Goal: Information Seeking & Learning: Learn about a topic

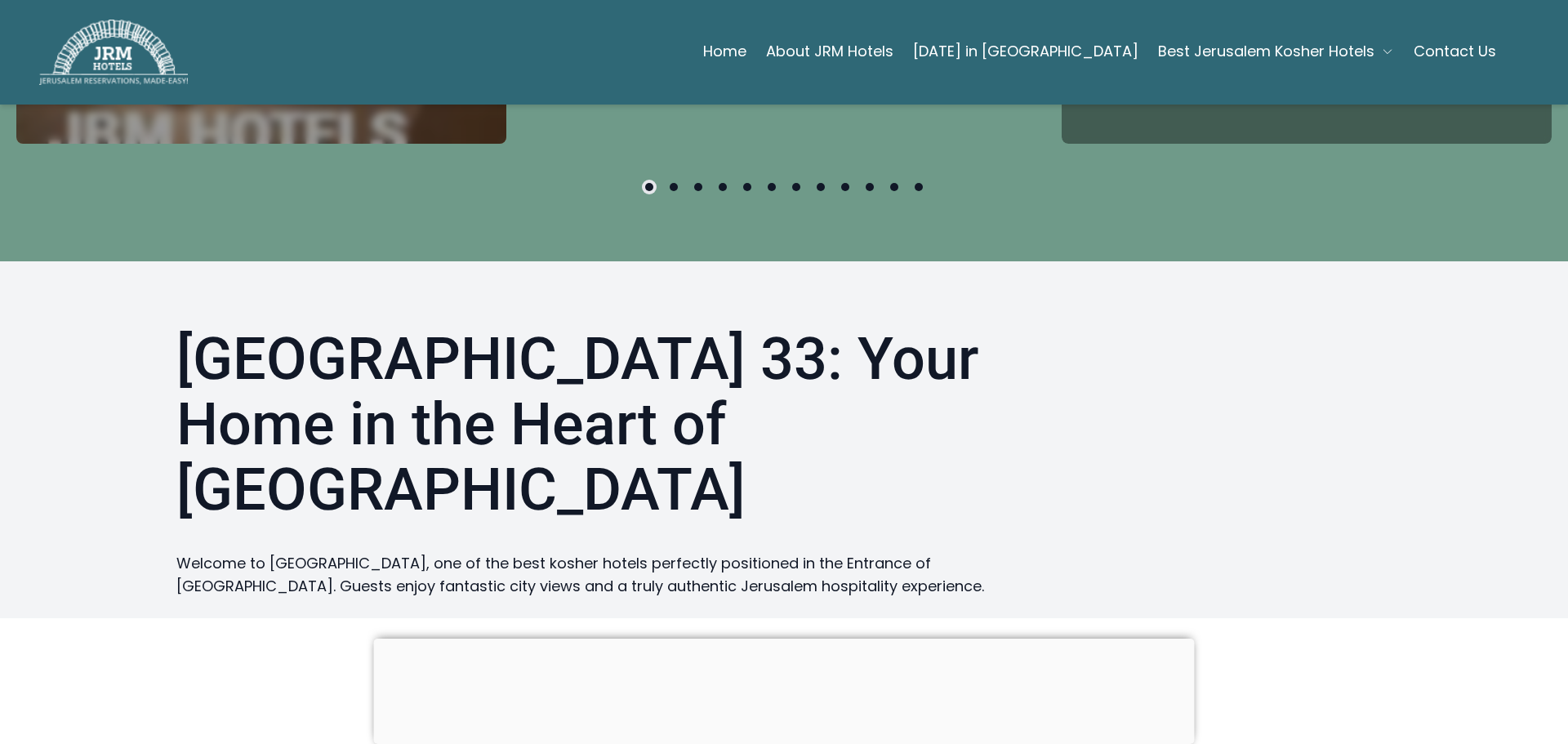
scroll to position [980, 0]
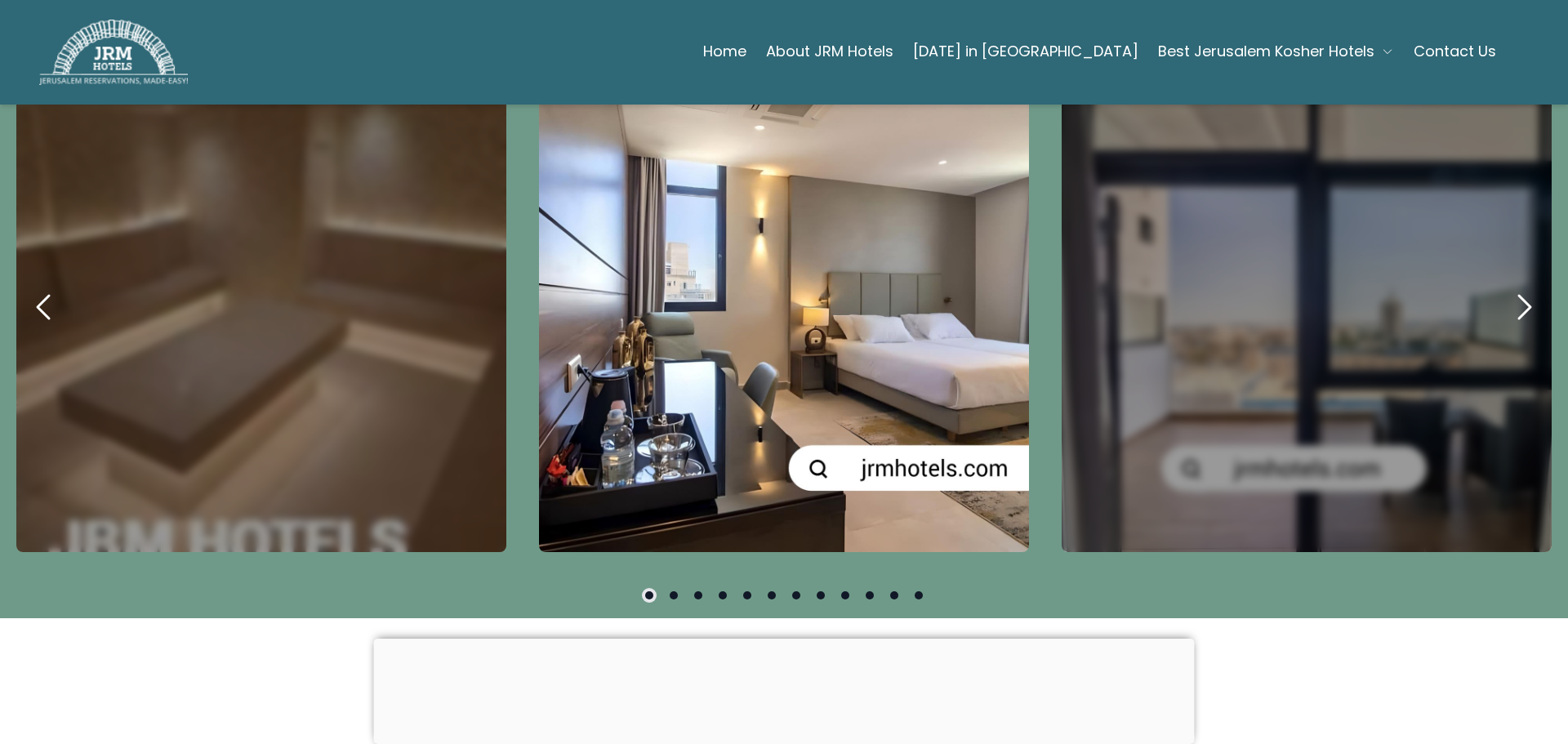
click at [1506, 302] on icon "next" at bounding box center [1523, 306] width 39 height 39
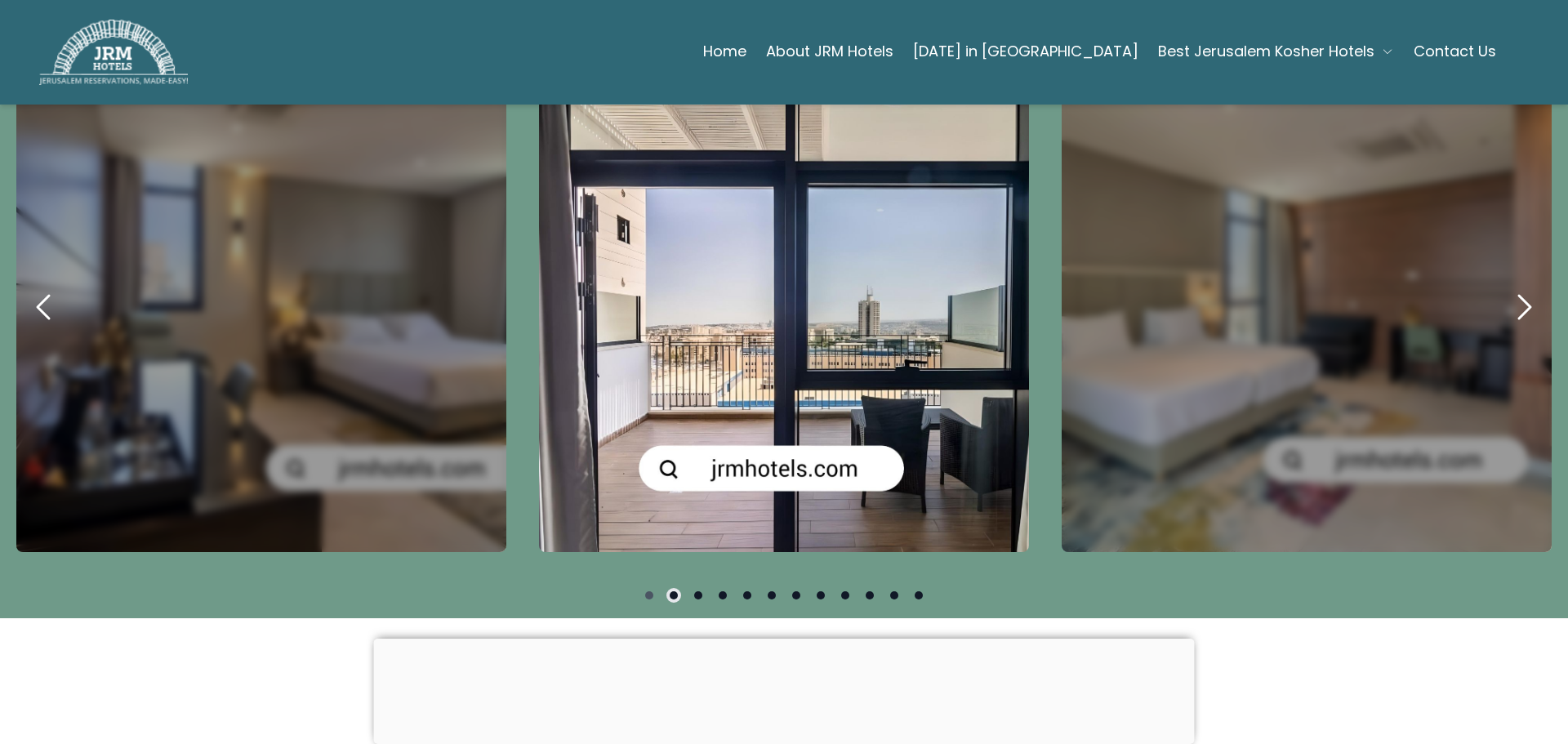
click at [1506, 302] on icon "next" at bounding box center [1523, 306] width 39 height 39
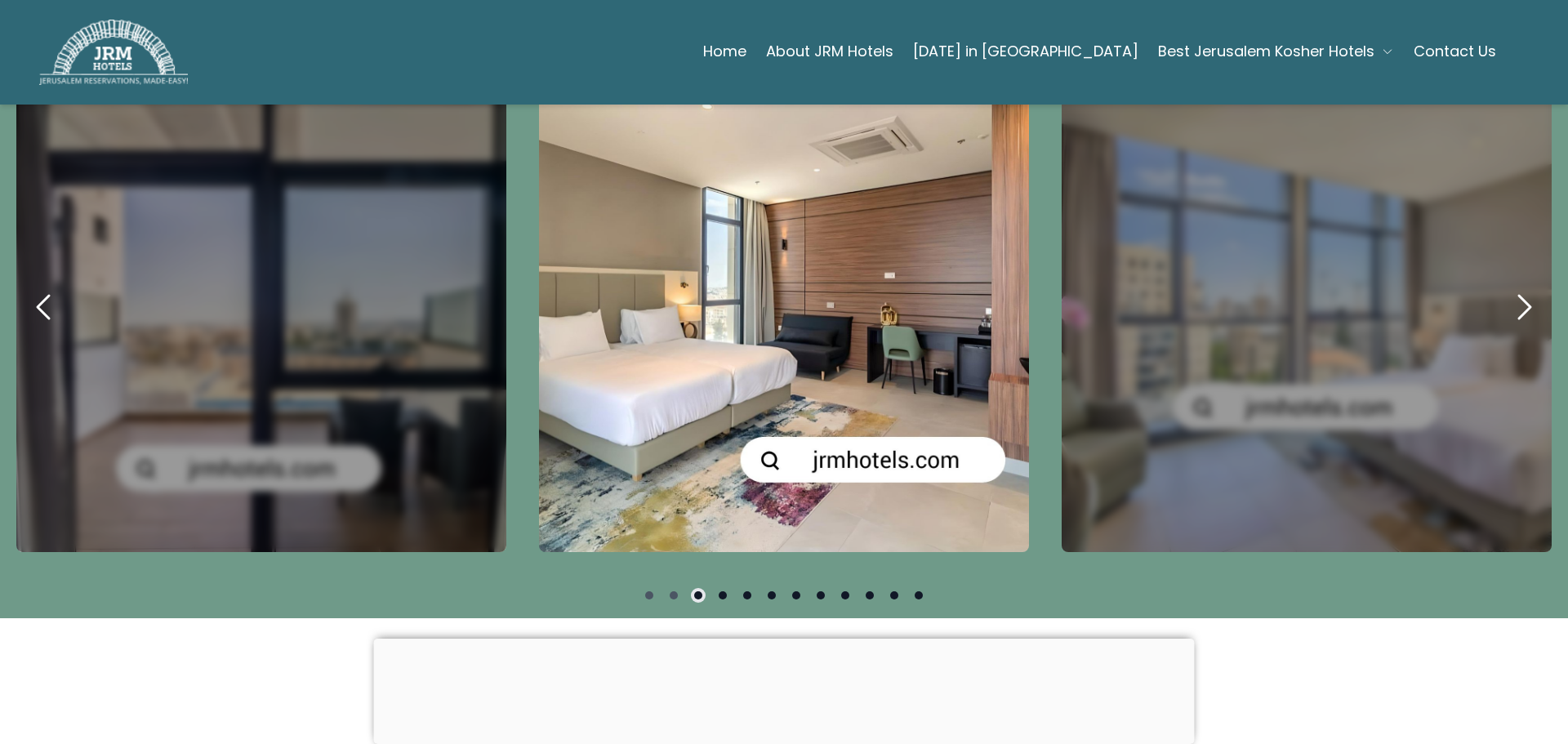
click at [1506, 302] on icon "next" at bounding box center [1523, 306] width 39 height 39
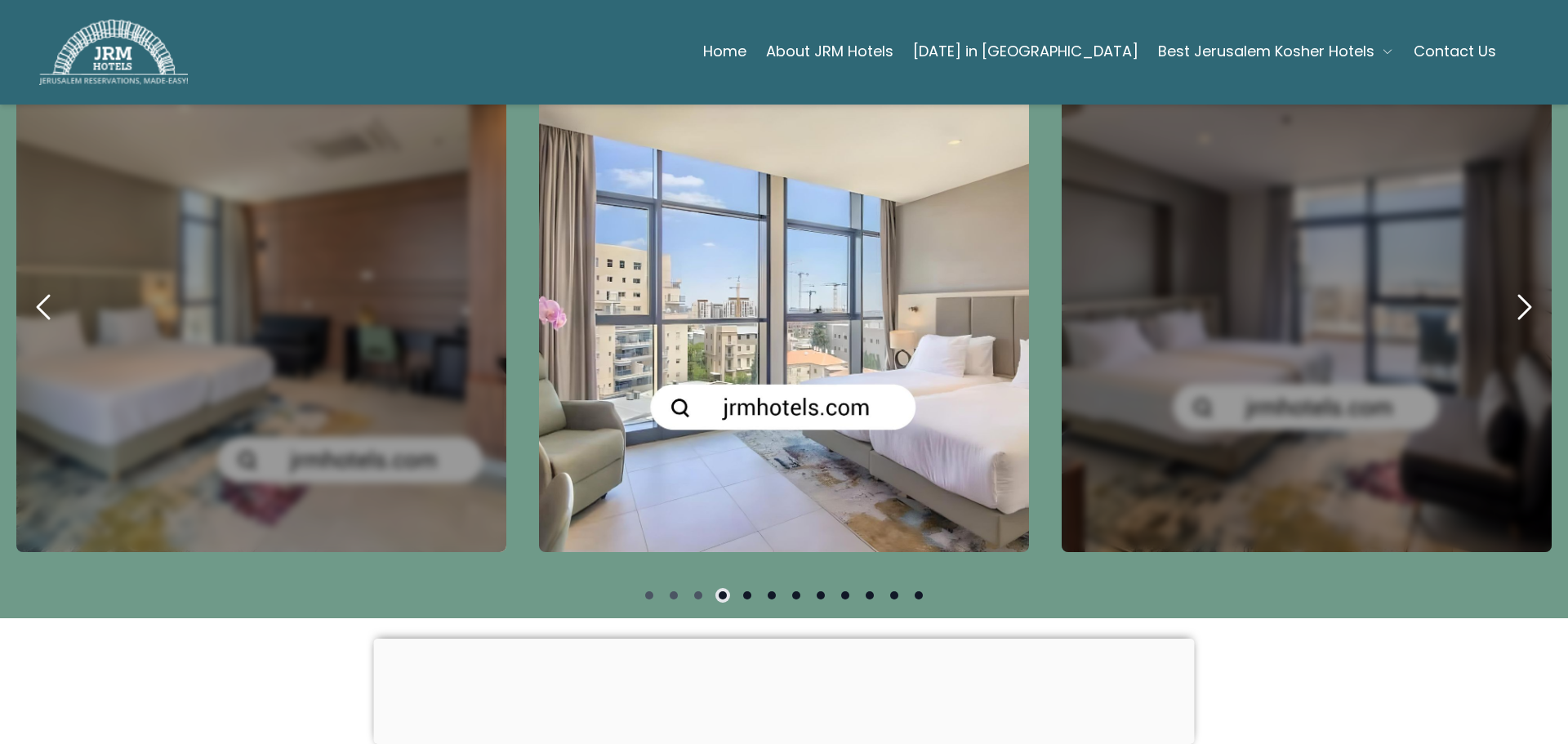
click at [1506, 302] on icon "next" at bounding box center [1523, 306] width 39 height 39
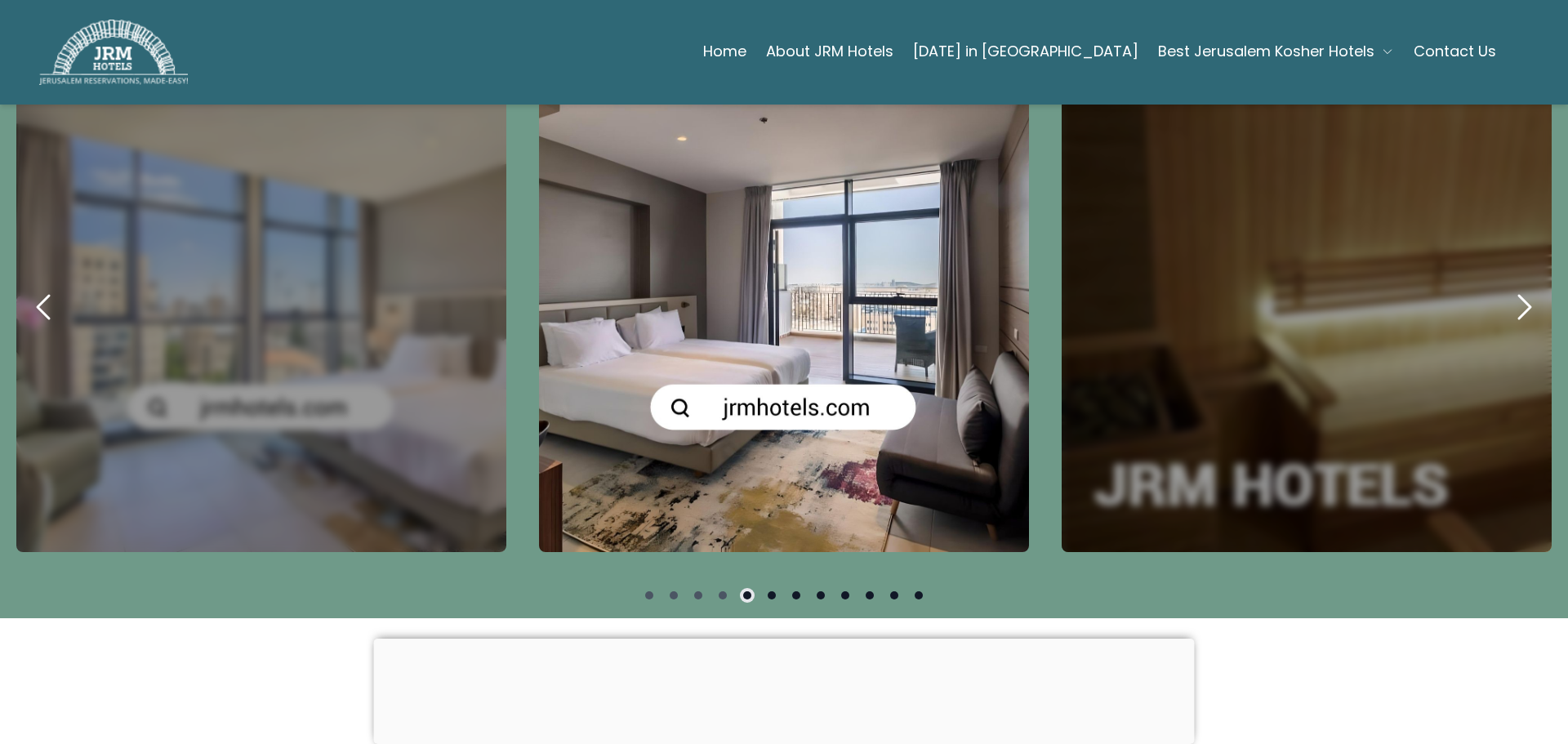
click at [1506, 302] on icon "next" at bounding box center [1523, 306] width 39 height 39
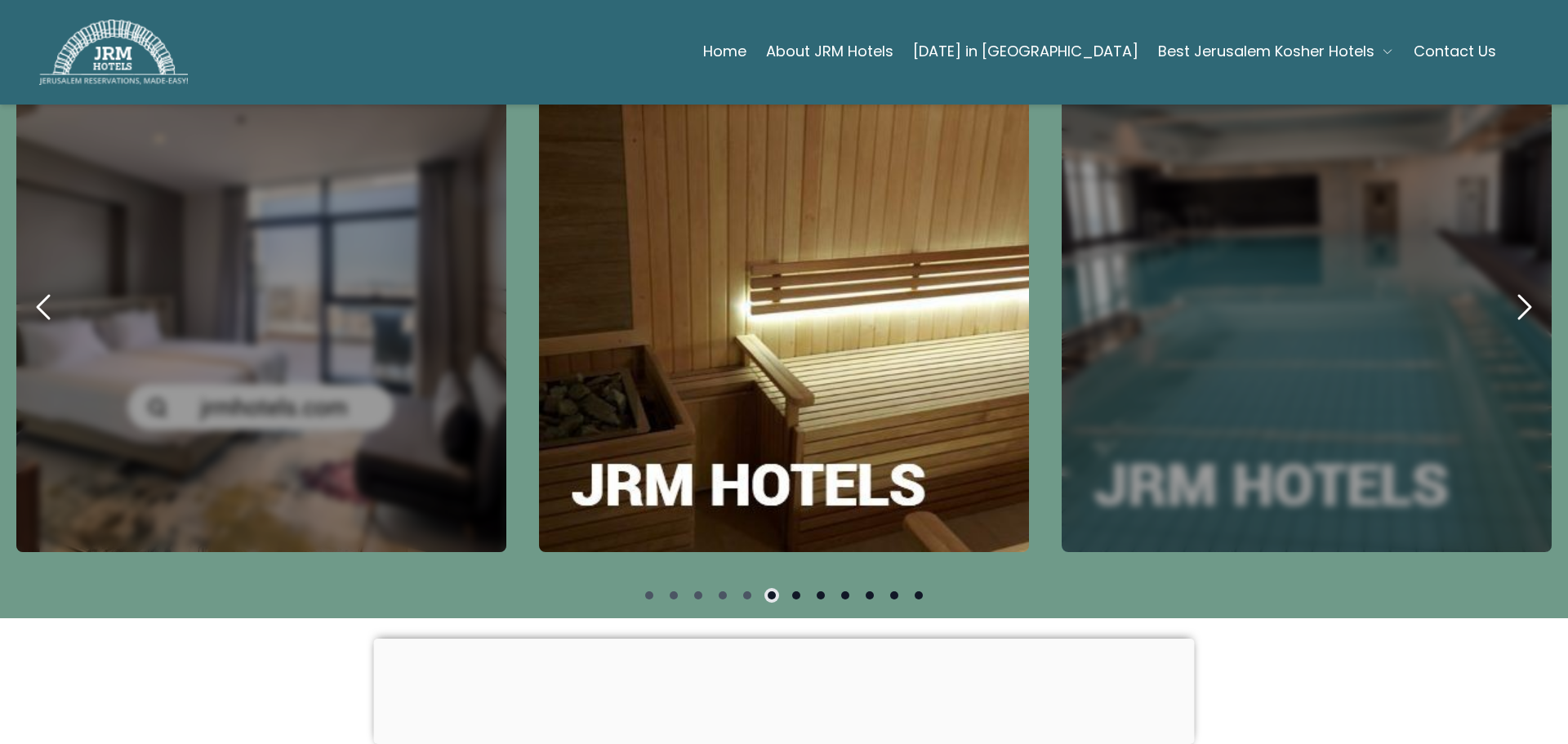
click at [1506, 302] on icon "next" at bounding box center [1523, 306] width 39 height 39
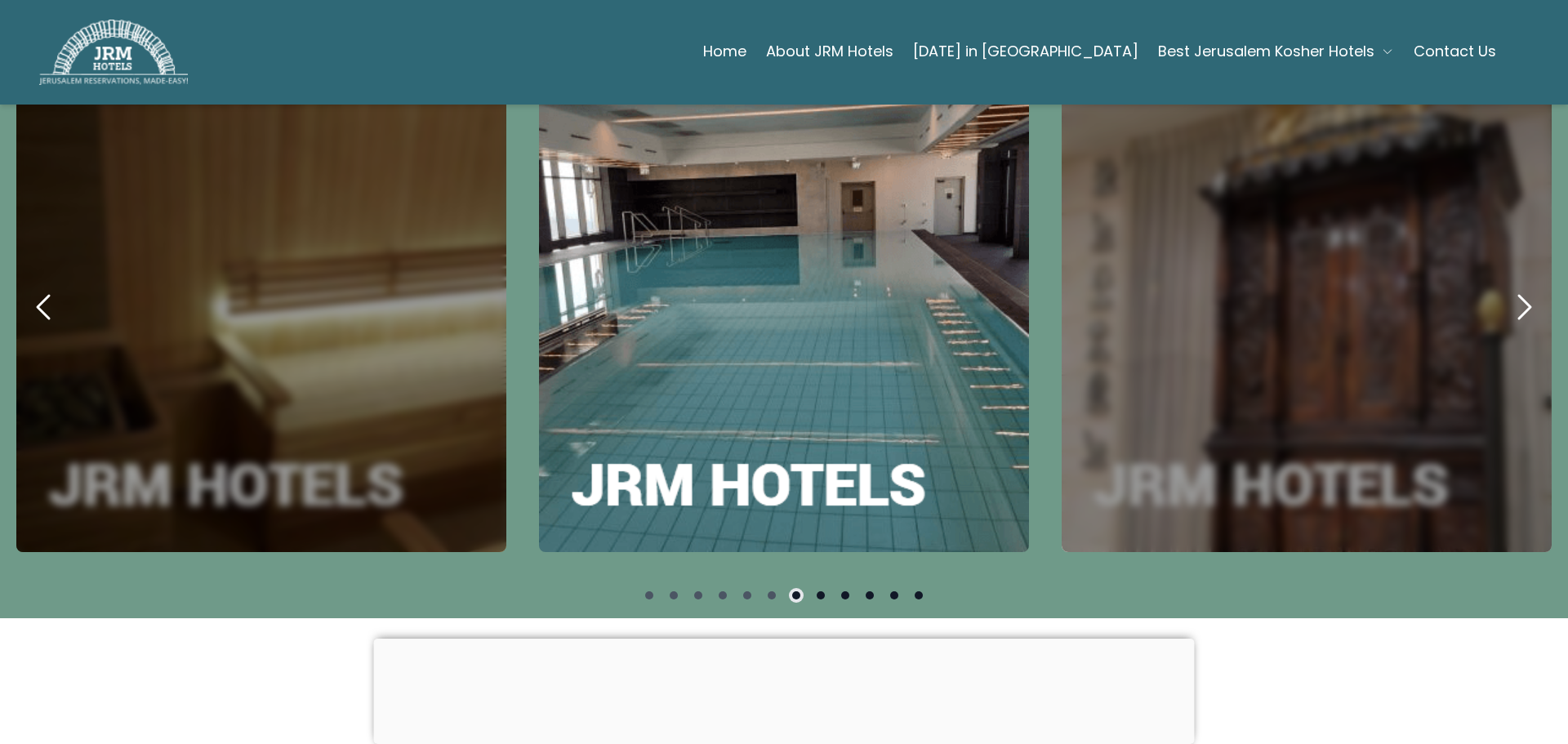
click at [1506, 302] on icon "next" at bounding box center [1523, 306] width 39 height 39
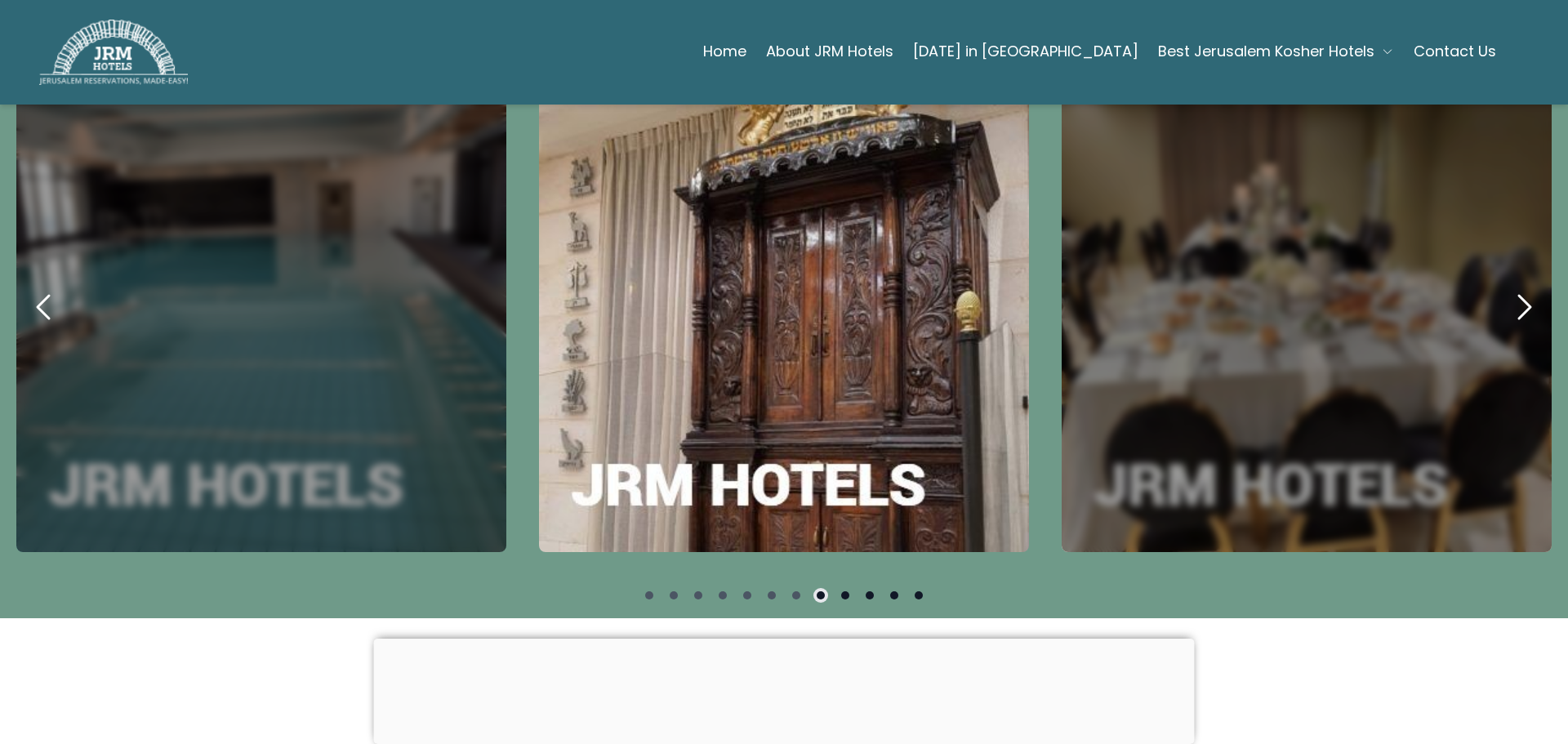
click at [1506, 302] on icon "next" at bounding box center [1523, 306] width 39 height 39
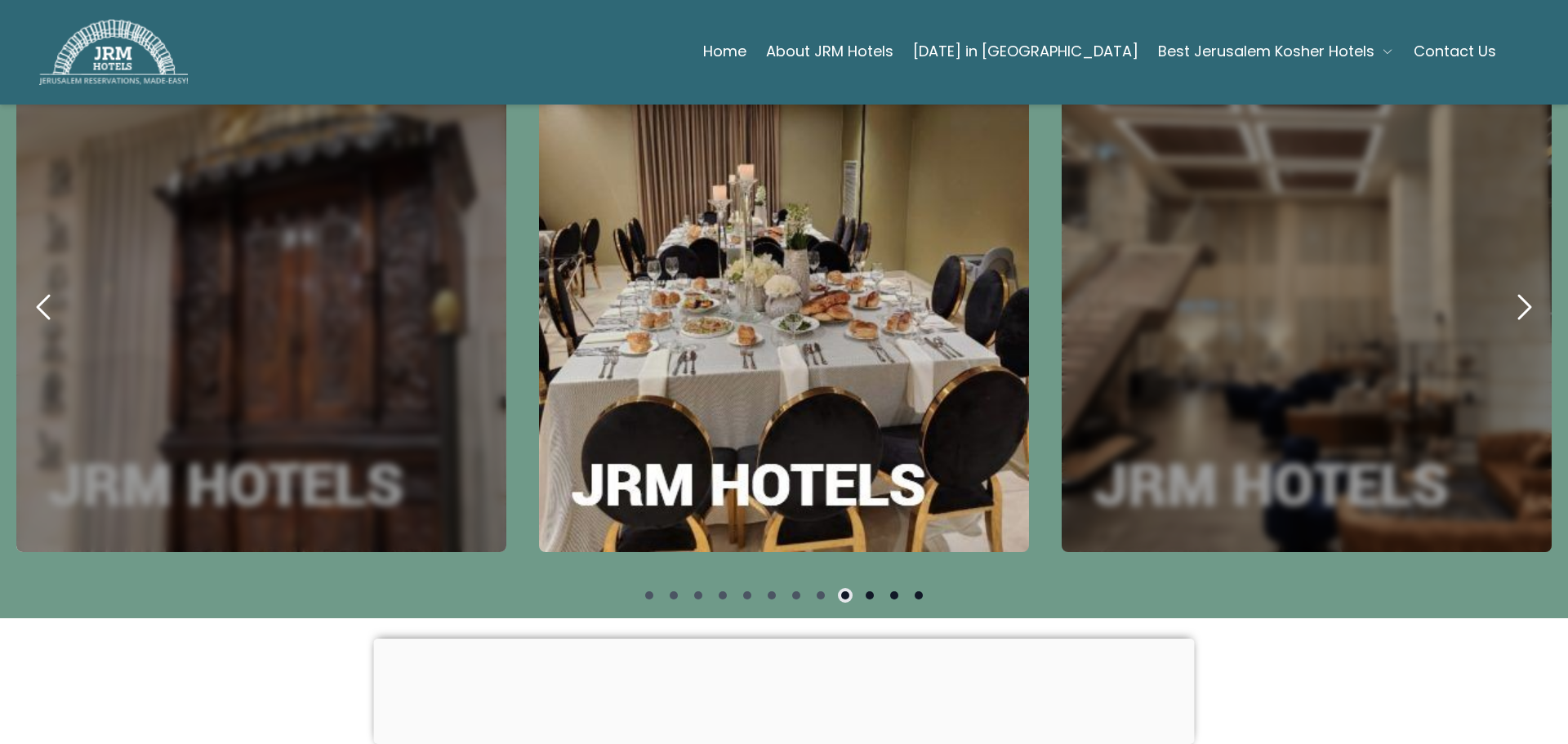
click at [1506, 302] on icon "next" at bounding box center [1523, 306] width 39 height 39
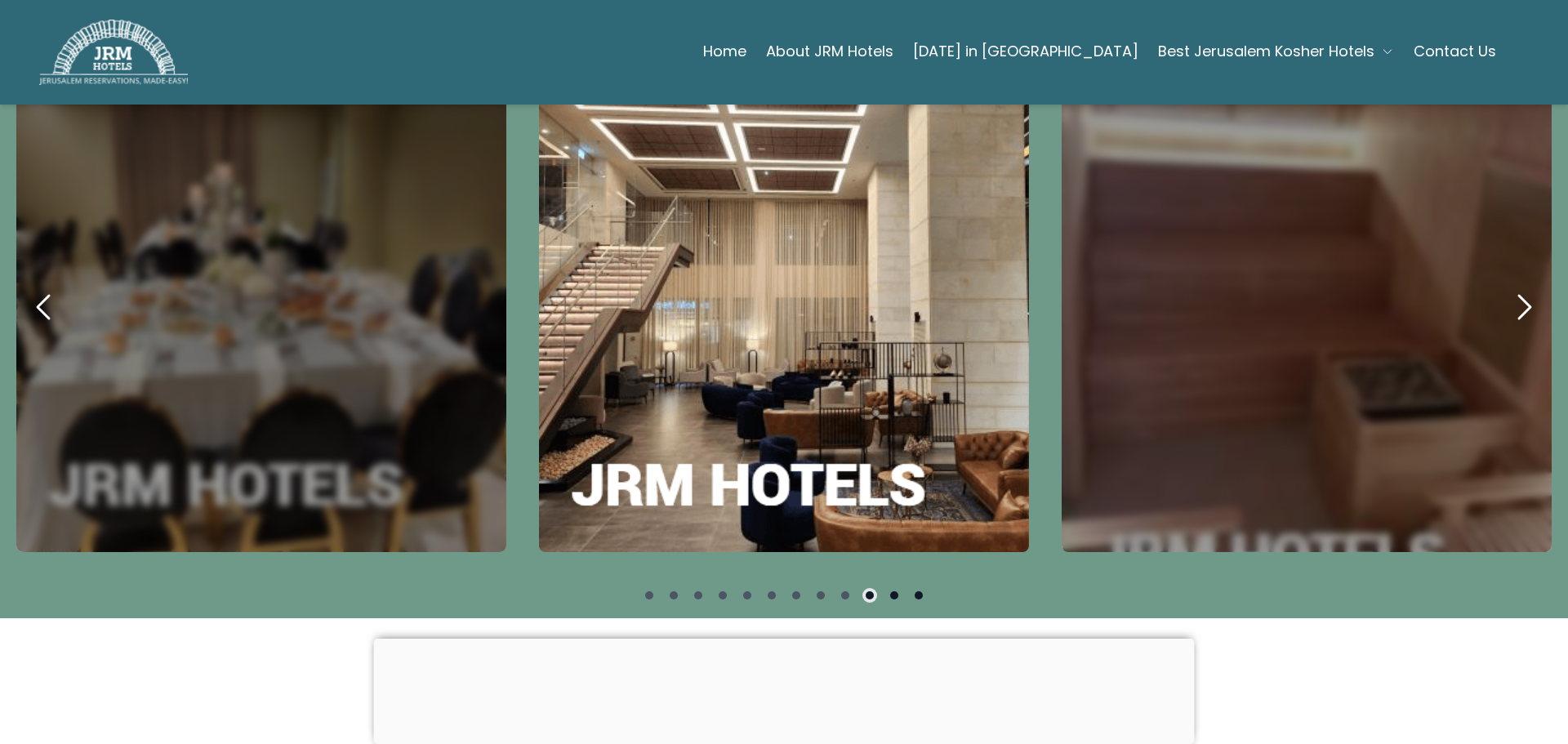
click at [1506, 302] on icon "next" at bounding box center [1523, 306] width 39 height 39
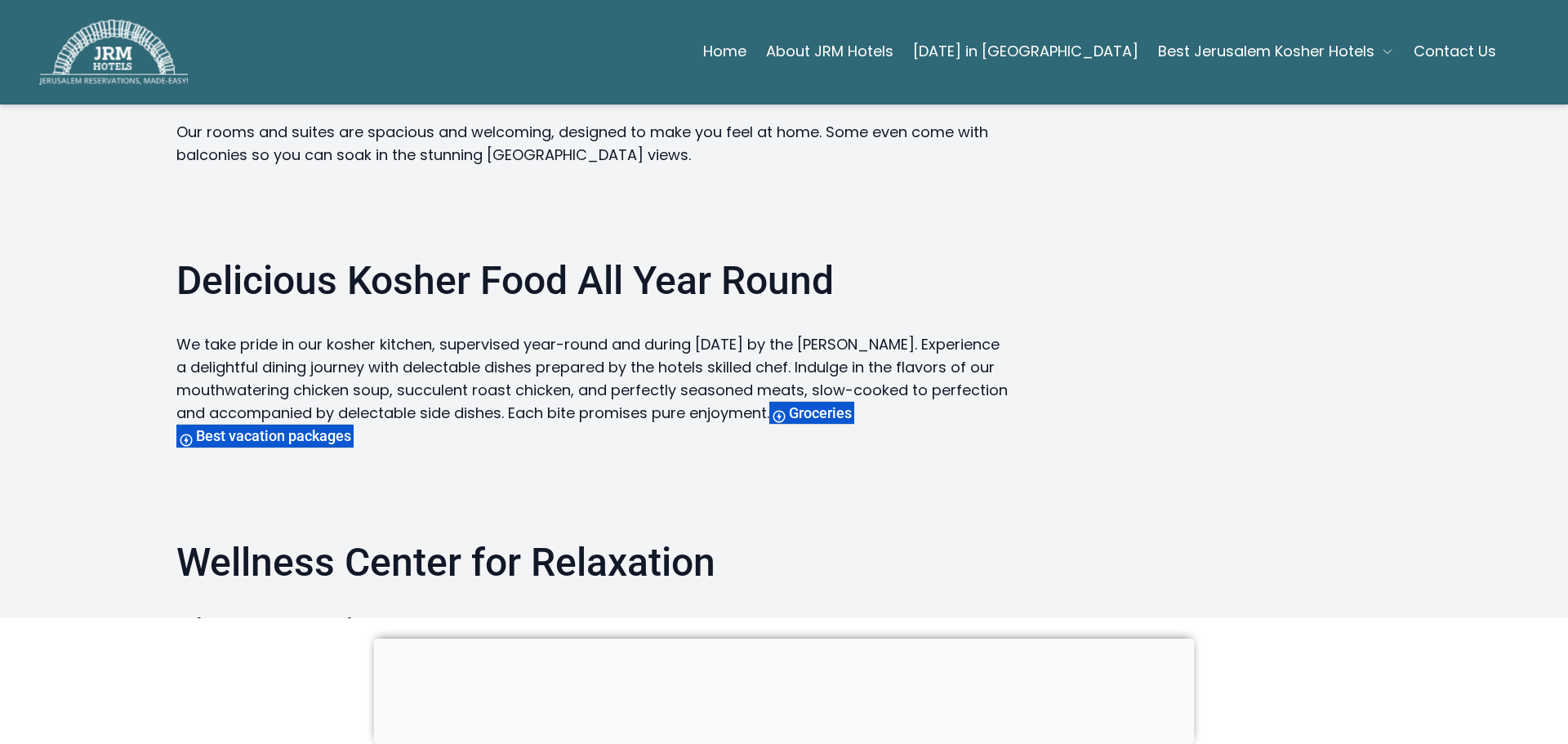
scroll to position [2287, 0]
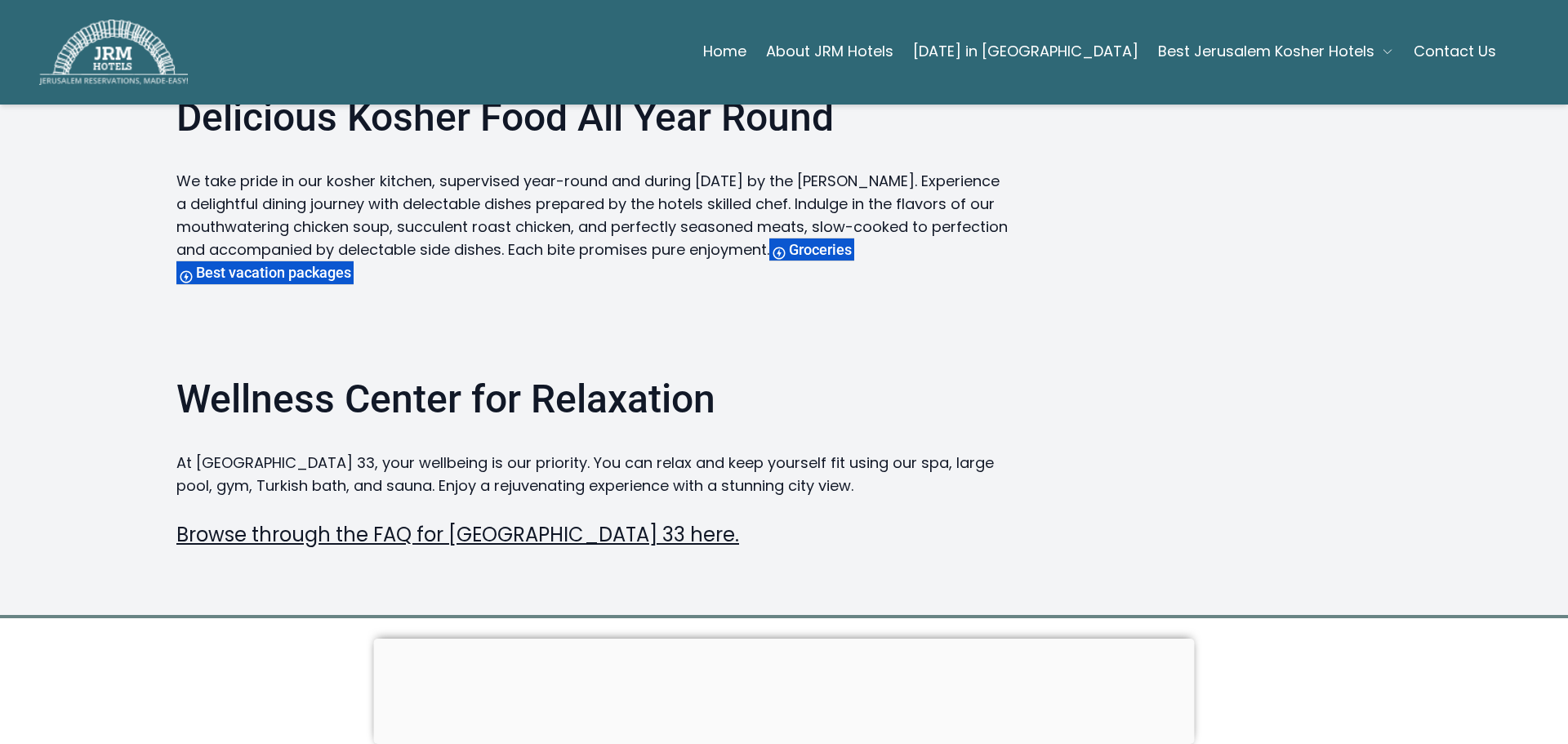
click at [402, 521] on link "Browse through the FAQ for [GEOGRAPHIC_DATA] 33 here." at bounding box center [457, 534] width 563 height 27
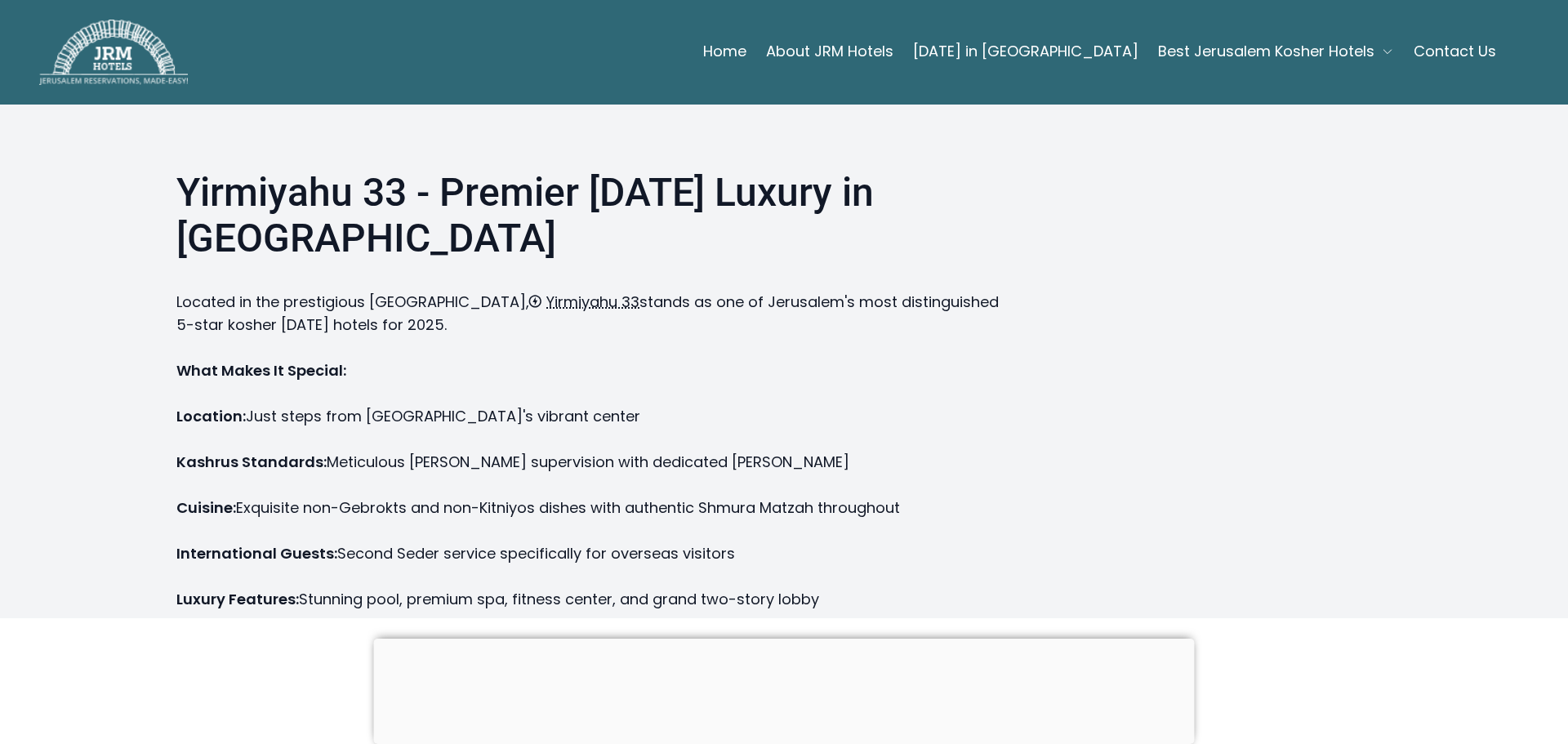
click at [1162, 52] on span "Best Jerusalem Kosher Hotels" at bounding box center [1266, 51] width 217 height 23
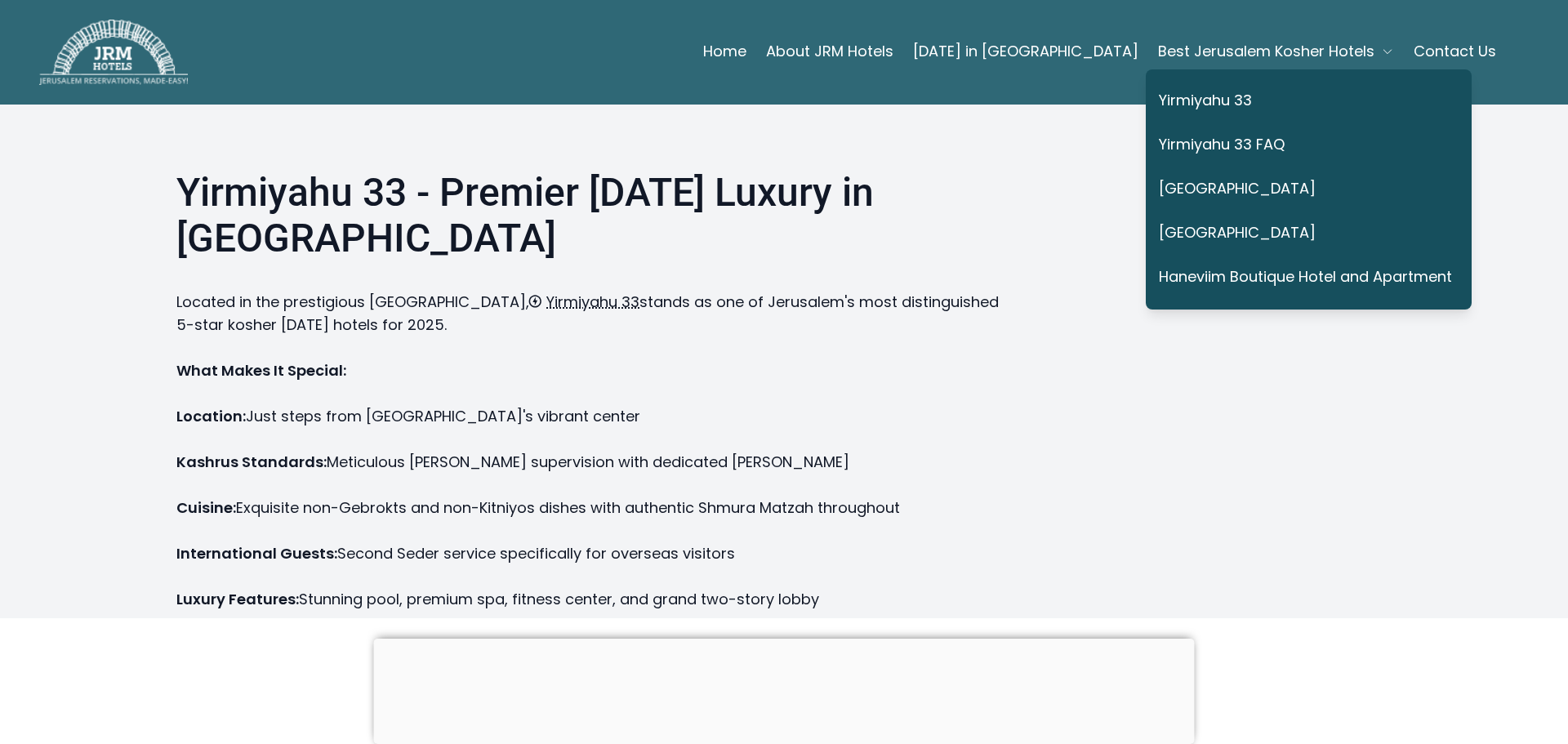
click at [1231, 269] on link "Haneviim Boutique Hotel and Apartment" at bounding box center [1305, 278] width 293 height 38
